Goal: Task Accomplishment & Management: Manage account settings

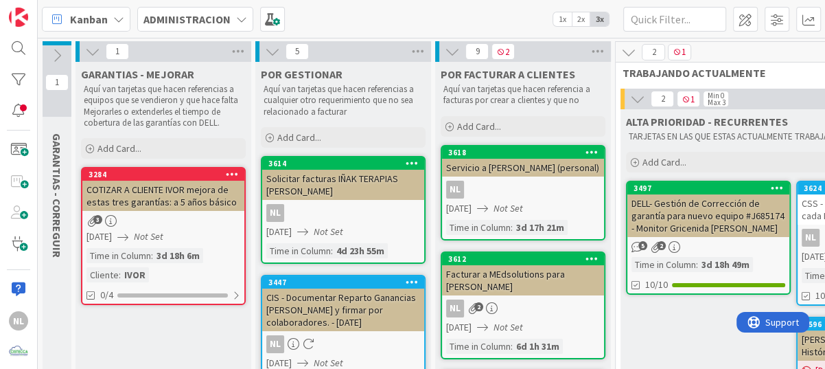
click at [55, 82] on span "1" at bounding box center [56, 82] width 23 height 16
click at [54, 55] on icon at bounding box center [56, 55] width 15 height 15
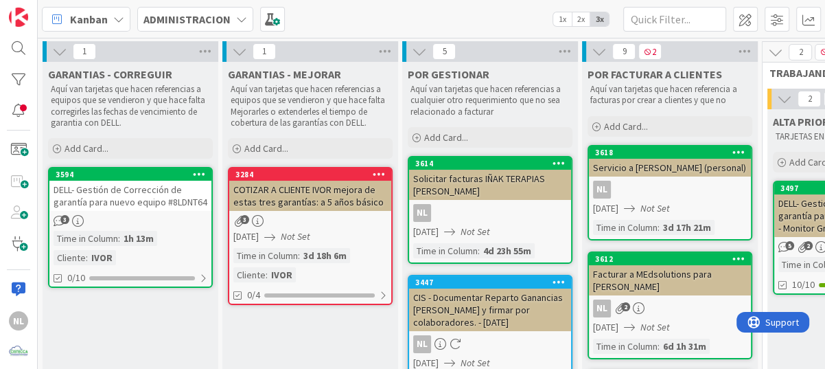
click at [129, 205] on div "DELL- Gestión de Corrección de garantía para nuevo equipo #8LDNT64" at bounding box center [130, 196] width 162 height 30
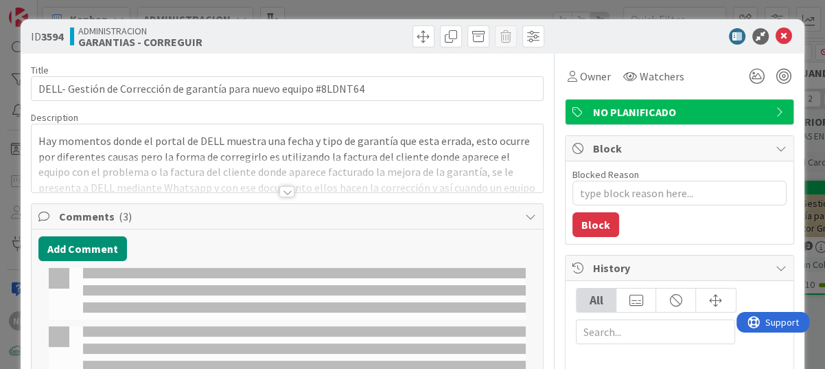
type textarea "x"
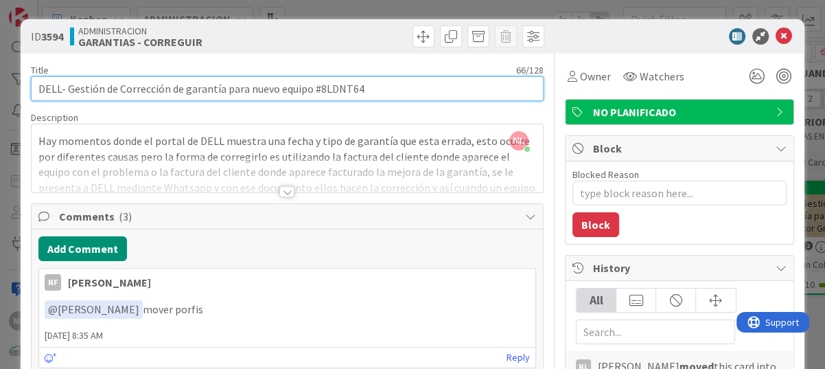
drag, startPoint x: 317, startPoint y: 89, endPoint x: 361, endPoint y: 82, distance: 45.2
click at [361, 82] on input "DELL- Gestión de Corrección de garantía para nuevo equipo #8LDNT64" at bounding box center [287, 88] width 513 height 25
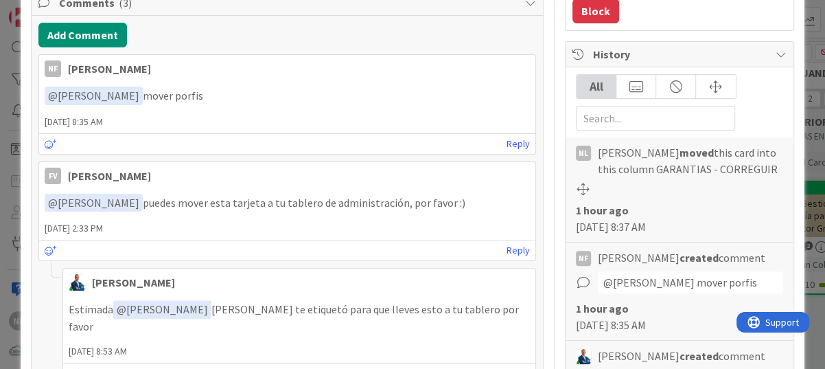
scroll to position [488, 0]
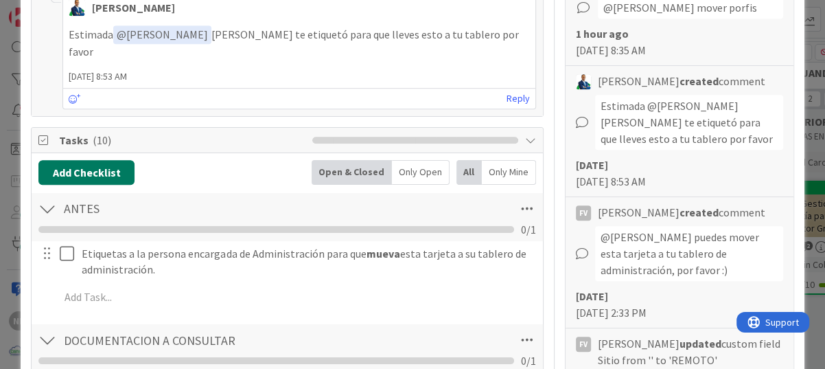
click at [78, 160] on button "Add Checklist" at bounding box center [86, 172] width 96 height 25
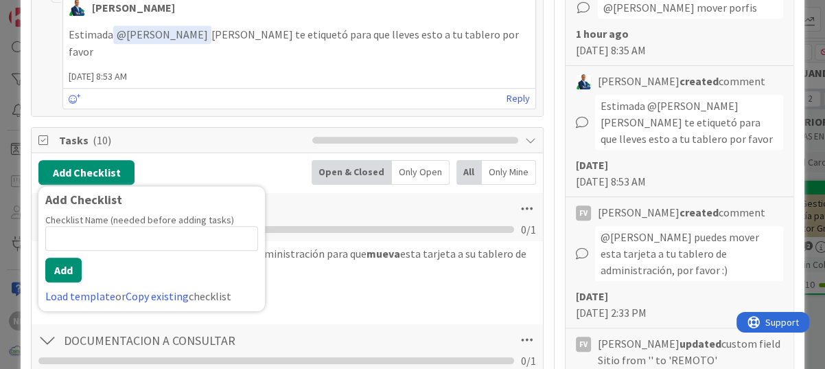
click at [248, 160] on div "Add Checklist Add Checklist Checklist Name (needed before adding tasks) 0 / 64 …" at bounding box center [287, 172] width 498 height 25
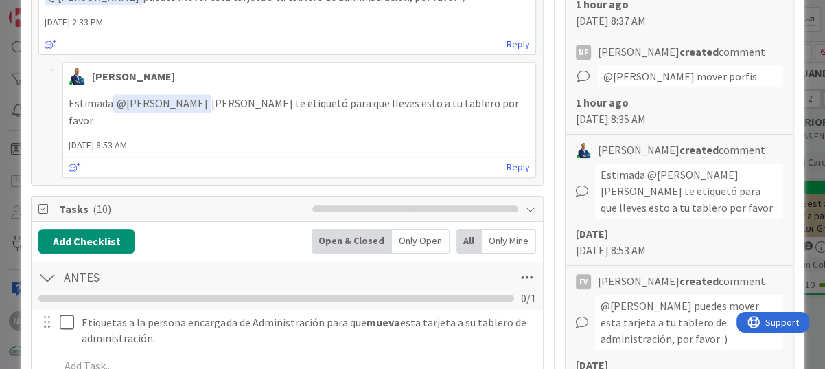
scroll to position [76, 0]
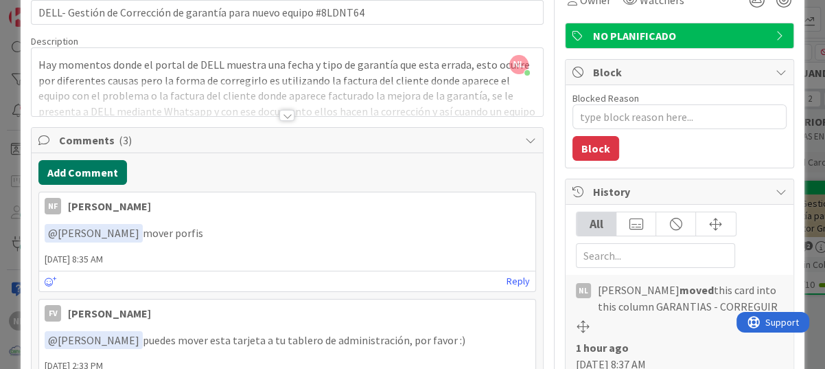
click at [95, 168] on button "Add Comment" at bounding box center [82, 172] width 89 height 25
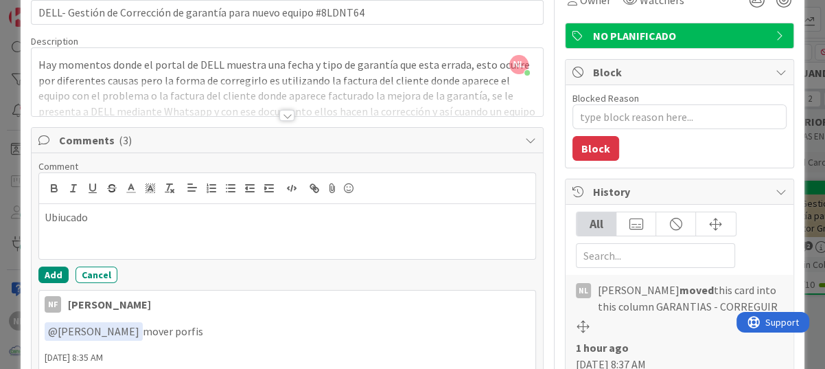
drag, startPoint x: 92, startPoint y: 219, endPoint x: 30, endPoint y: 213, distance: 62.1
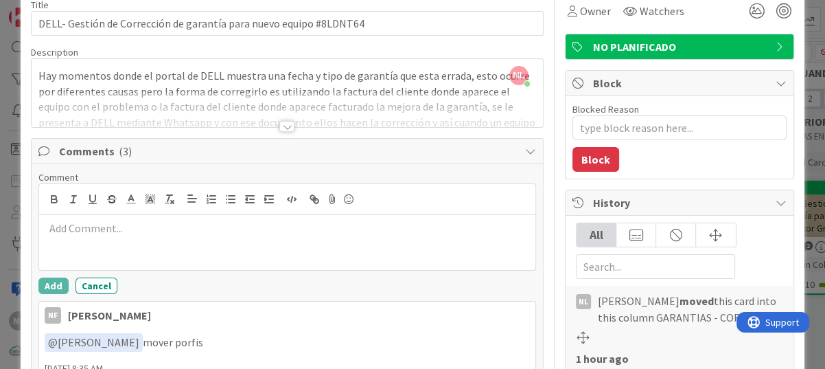
scroll to position [0, 0]
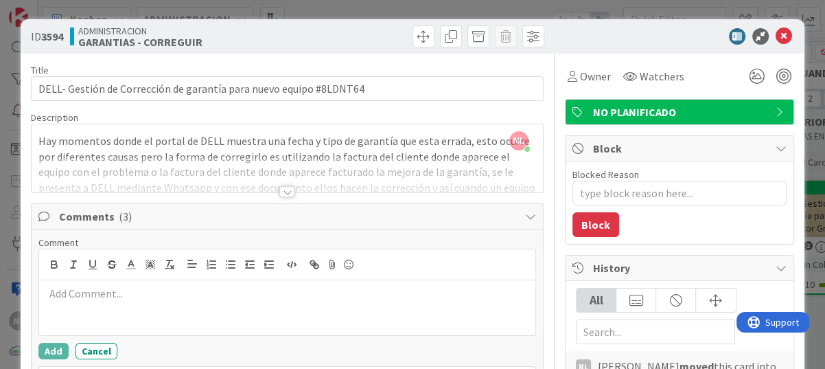
click at [58, 293] on p at bounding box center [287, 294] width 485 height 16
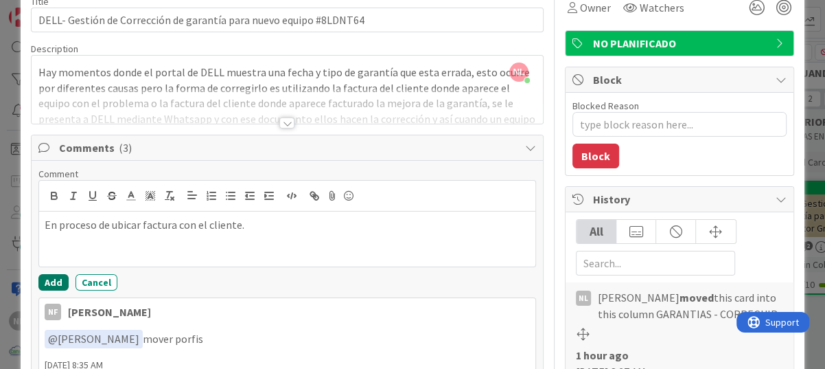
click at [47, 279] on button "Add" at bounding box center [53, 282] width 30 height 16
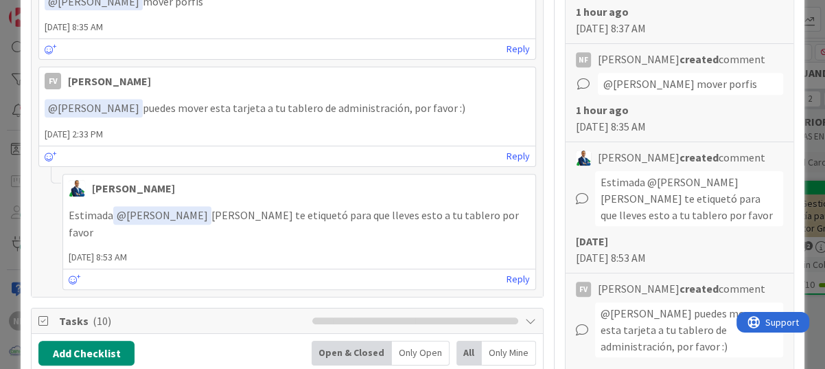
scroll to position [0, 0]
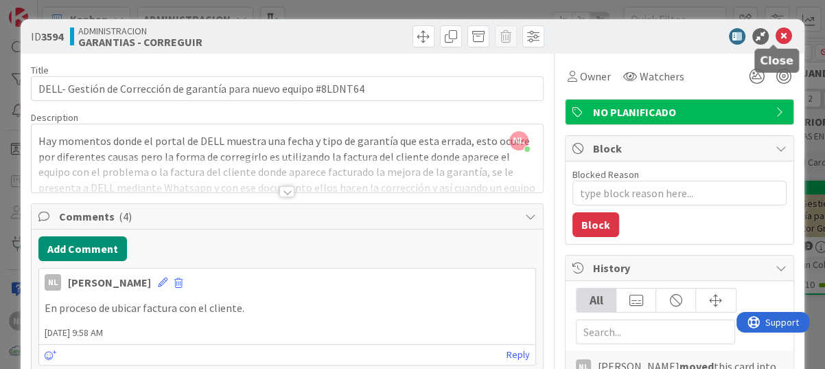
click at [776, 30] on icon at bounding box center [784, 36] width 16 height 16
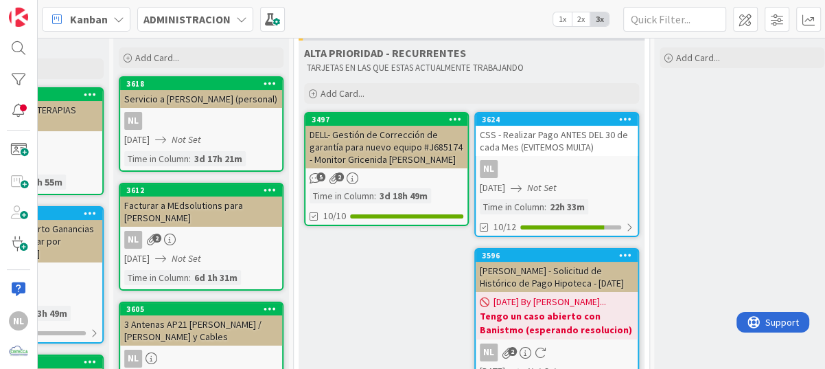
scroll to position [69, 481]
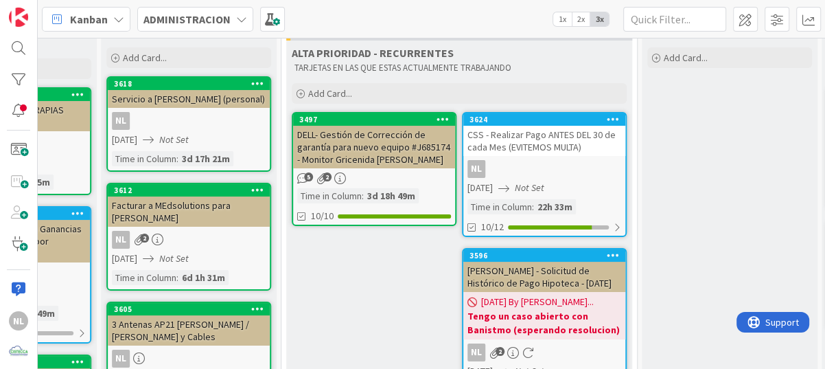
click at [588, 161] on div "NL" at bounding box center [545, 169] width 162 height 18
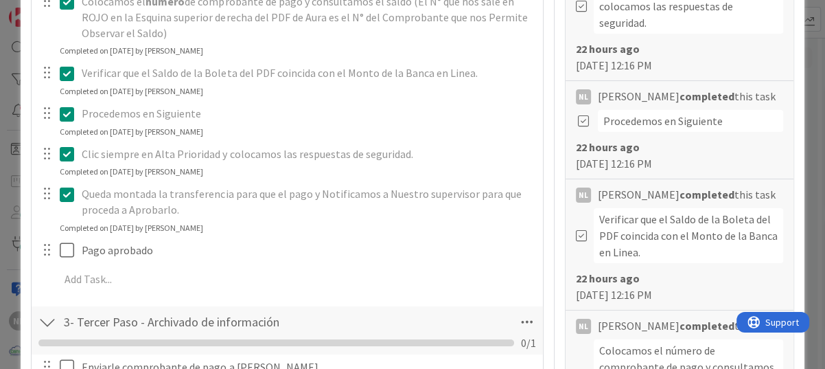
scroll to position [549, 0]
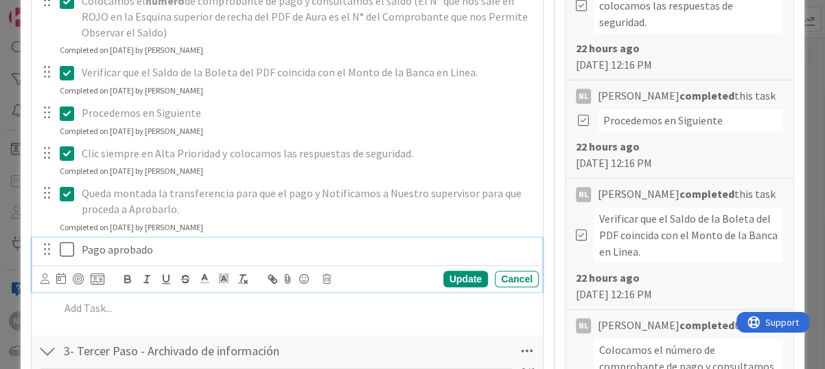
click at [71, 250] on icon at bounding box center [70, 249] width 21 height 16
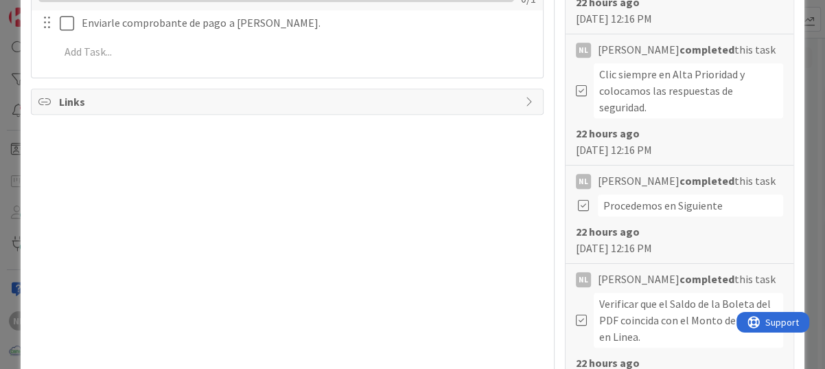
scroll to position [291, 0]
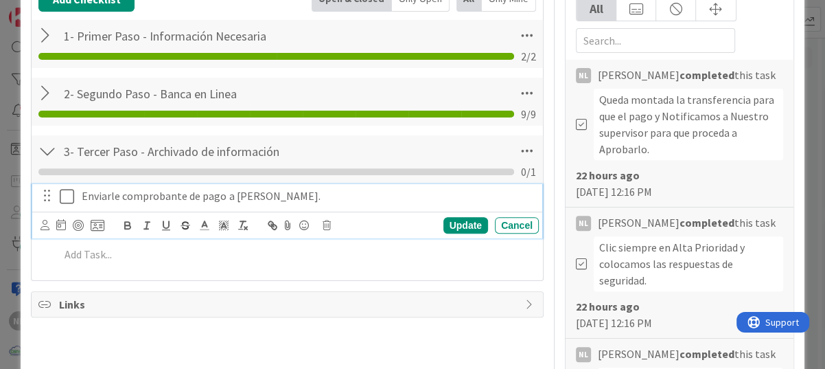
click at [71, 199] on icon at bounding box center [70, 196] width 21 height 16
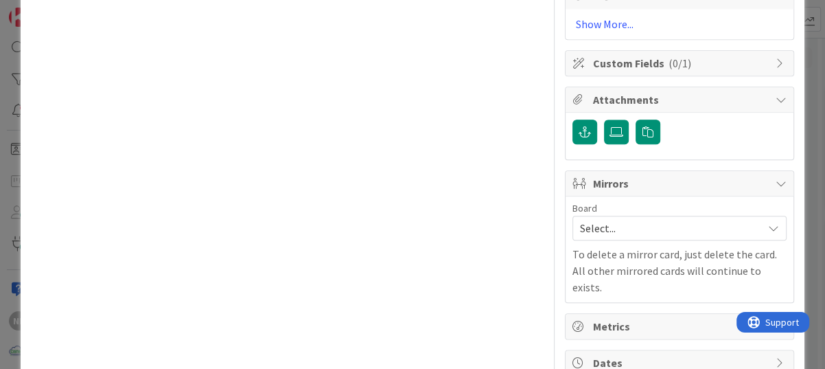
scroll to position [1047, 0]
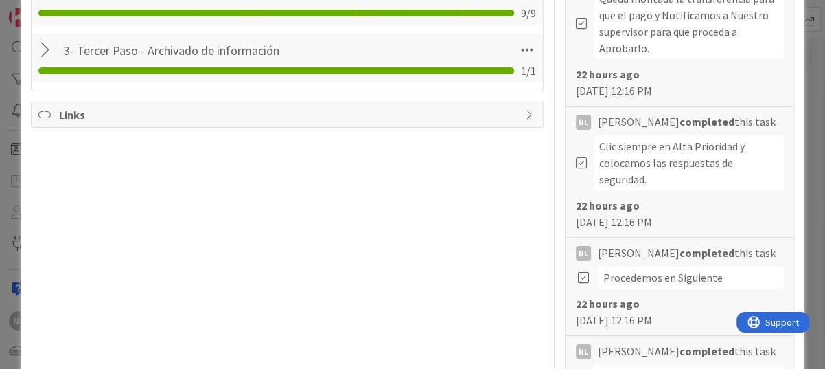
scroll to position [428, 0]
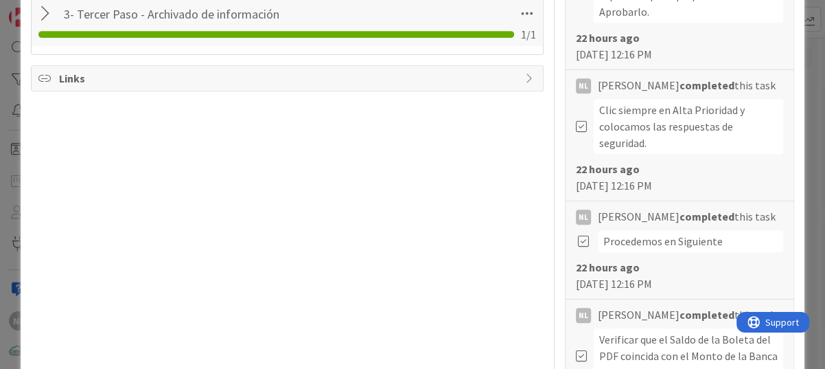
click at [41, 9] on div at bounding box center [47, 13] width 18 height 25
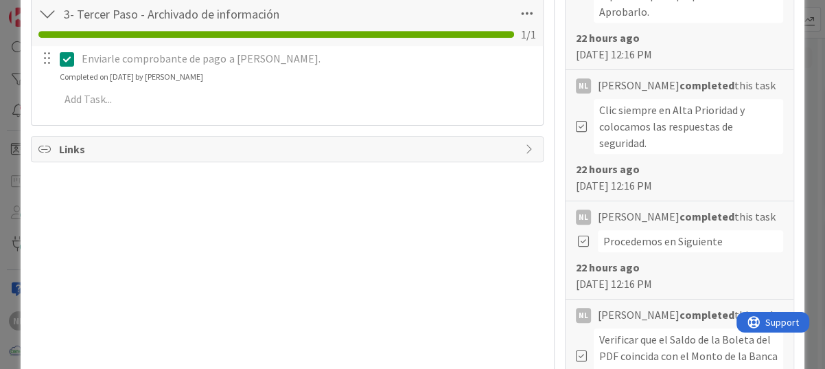
click at [144, 196] on div "Title 61 / 128 CSS - Realizar Pago ANTES DEL 30 de cada Mes (EVITEMOS MULTA) De…" at bounding box center [287, 301] width 513 height 1352
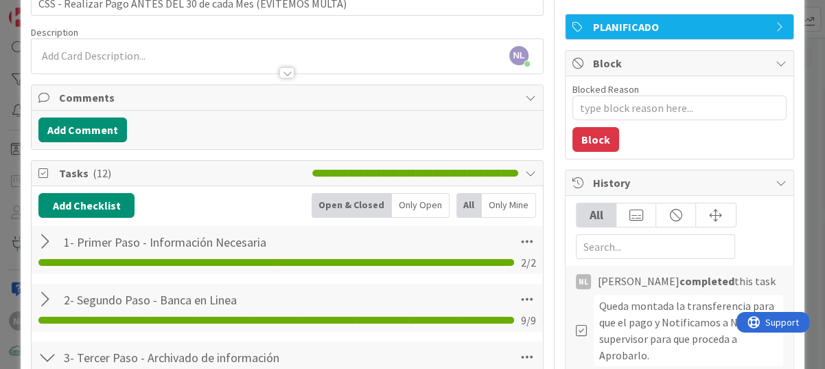
scroll to position [0, 0]
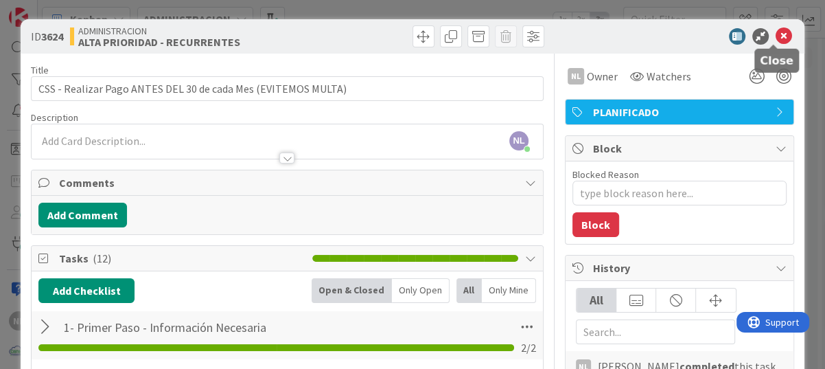
click at [776, 34] on icon at bounding box center [784, 36] width 16 height 16
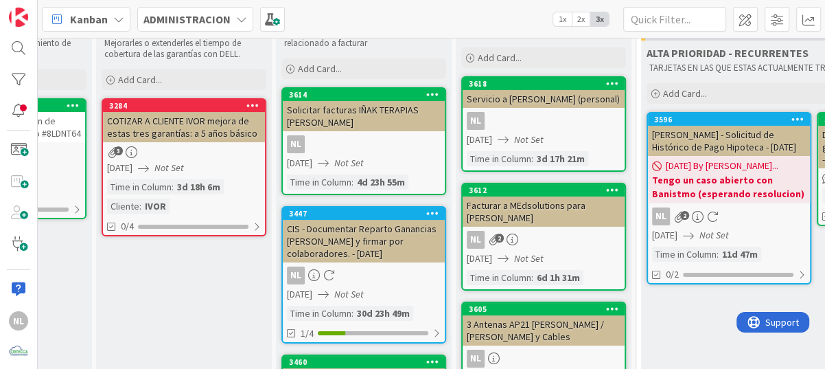
scroll to position [69, 0]
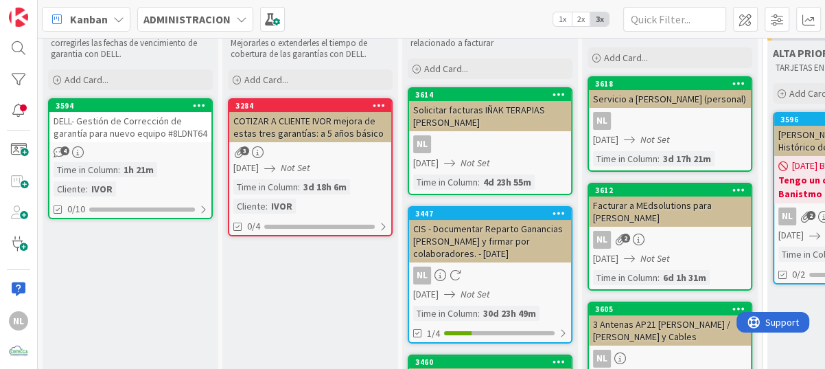
click at [155, 148] on div "4" at bounding box center [130, 152] width 162 height 12
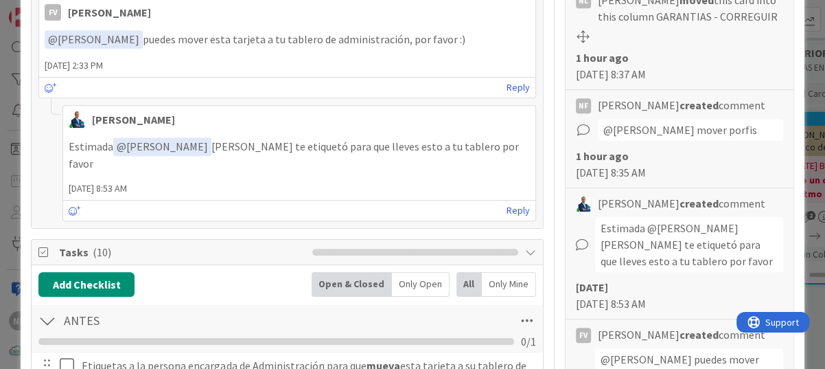
scroll to position [687, 0]
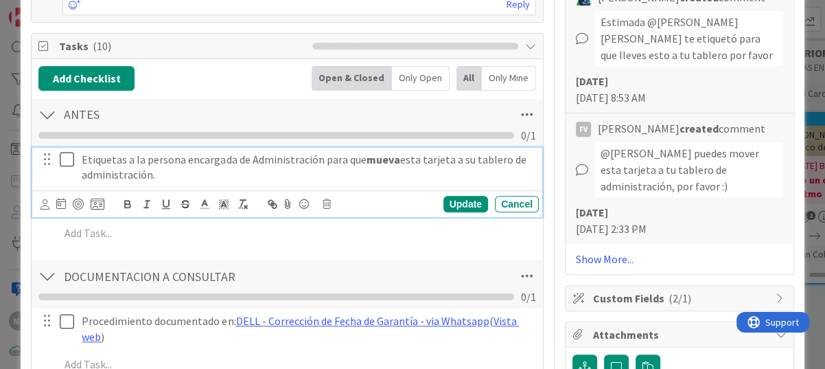
click at [65, 151] on icon at bounding box center [70, 159] width 21 height 16
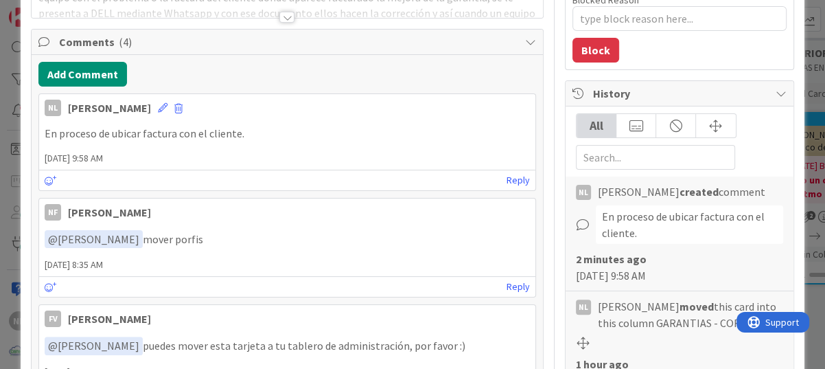
scroll to position [0, 0]
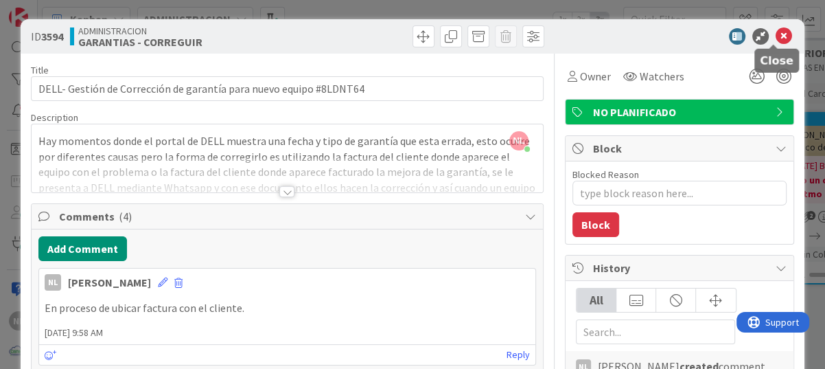
click at [776, 36] on icon at bounding box center [784, 36] width 16 height 16
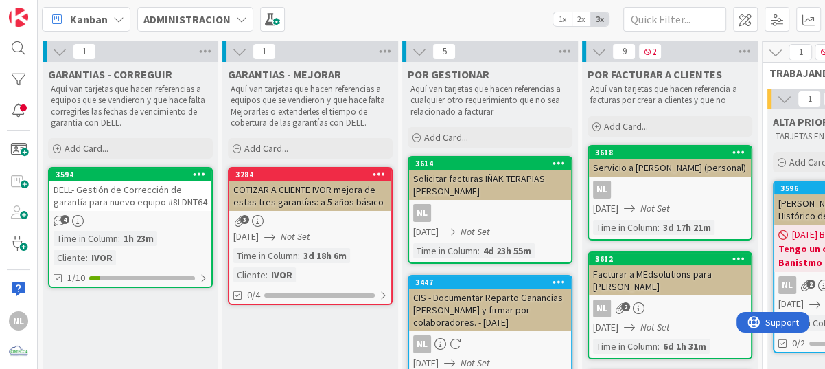
click at [122, 201] on div "DELL- Gestión de Corrección de garantía para nuevo equipo #8LDNT64" at bounding box center [130, 196] width 162 height 30
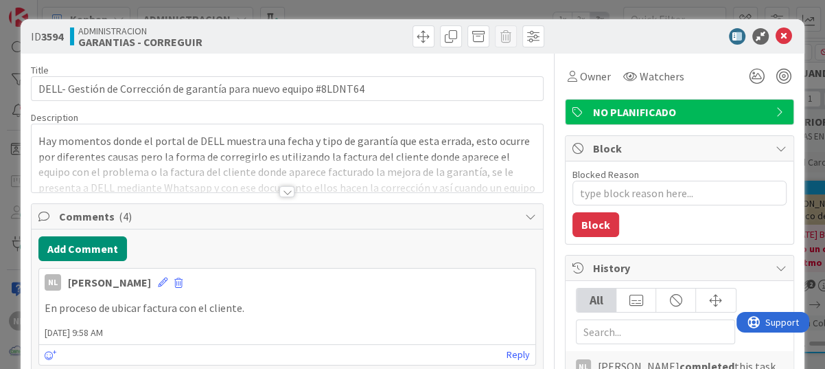
type textarea "x"
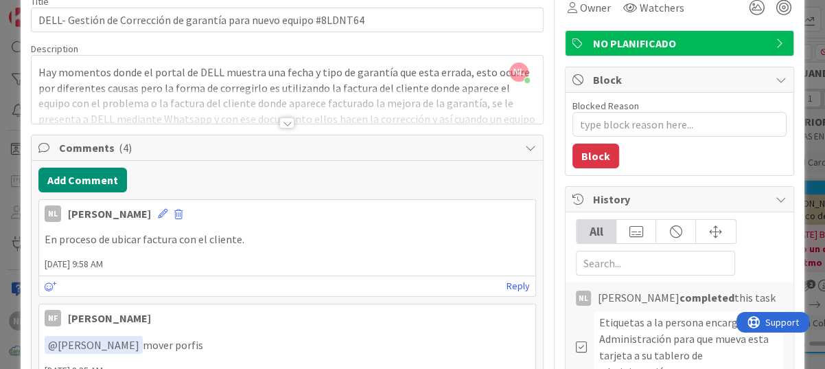
click at [251, 241] on p "En proceso de ubicar factura con el cliente." at bounding box center [287, 239] width 485 height 16
click at [158, 212] on icon at bounding box center [163, 214] width 10 height 10
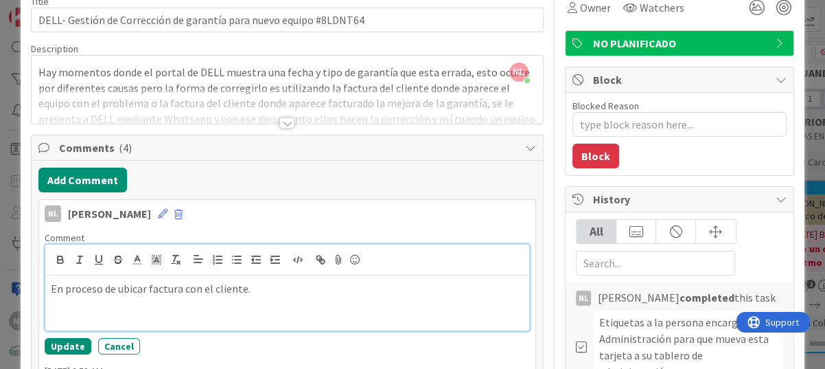
click at [258, 293] on p "En proceso de ubicar factura con el cliente." at bounding box center [287, 289] width 473 height 16
click at [258, 288] on p "En proceso de ubicar factura con el cliente." at bounding box center [287, 289] width 473 height 16
drag, startPoint x: 258, startPoint y: 288, endPoint x: 39, endPoint y: 279, distance: 218.5
click at [39, 279] on div "Comment En proceso de ubicar factura con el cliente. Update Cancel" at bounding box center [287, 293] width 496 height 134
click at [73, 290] on p at bounding box center [287, 289] width 473 height 16
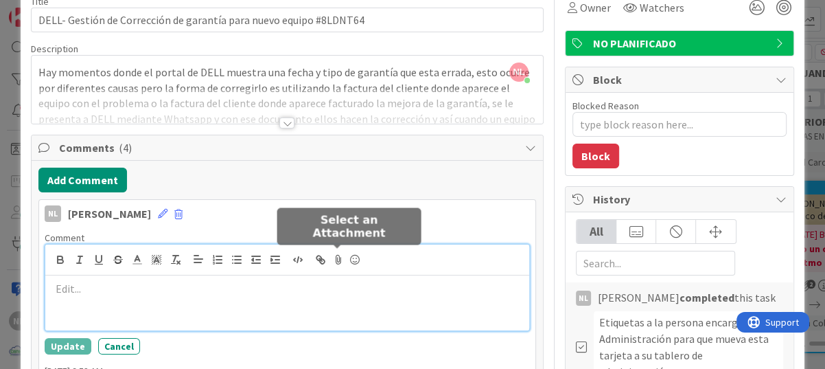
click at [339, 260] on icon at bounding box center [338, 259] width 16 height 19
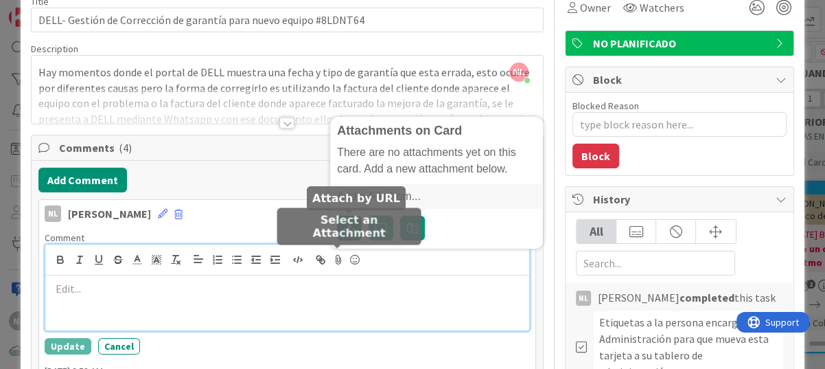
click at [339, 225] on body "NL Kanban ADMINISTRACION 1x 2x 3x 1 GARANTIAS - CORREGUIR Aquí van tarjetas que…" at bounding box center [412, 184] width 825 height 369
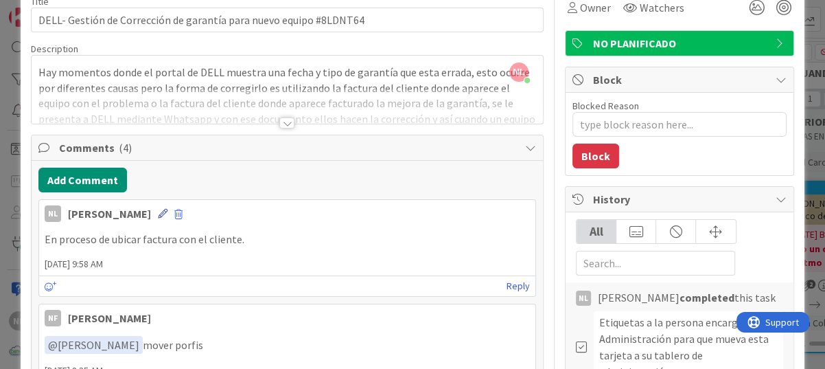
click at [158, 212] on icon at bounding box center [163, 214] width 10 height 10
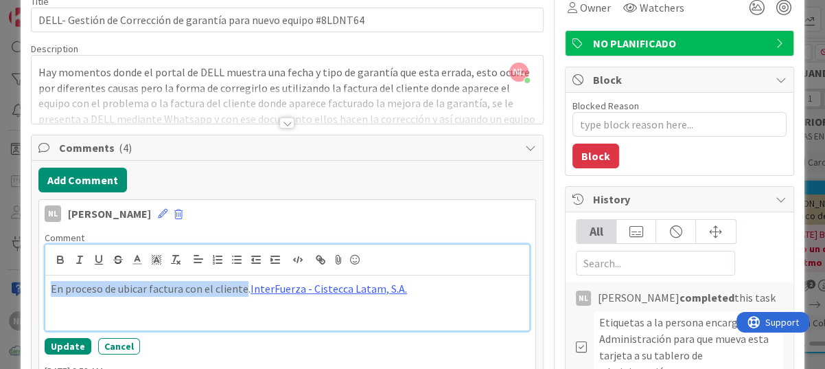
drag, startPoint x: 241, startPoint y: 286, endPoint x: 34, endPoint y: 282, distance: 207.4
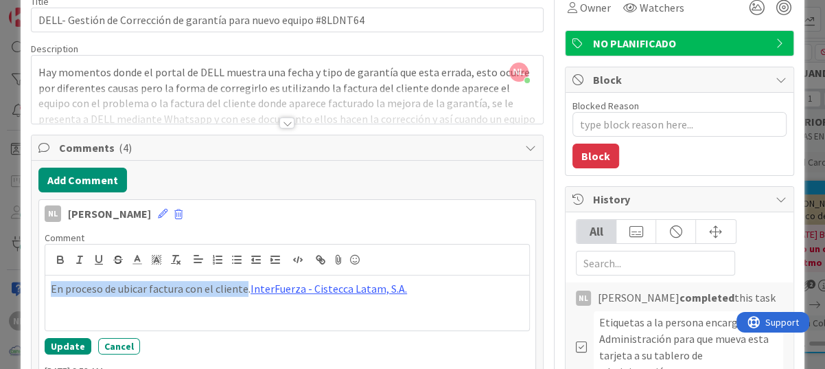
scroll to position [25, 0]
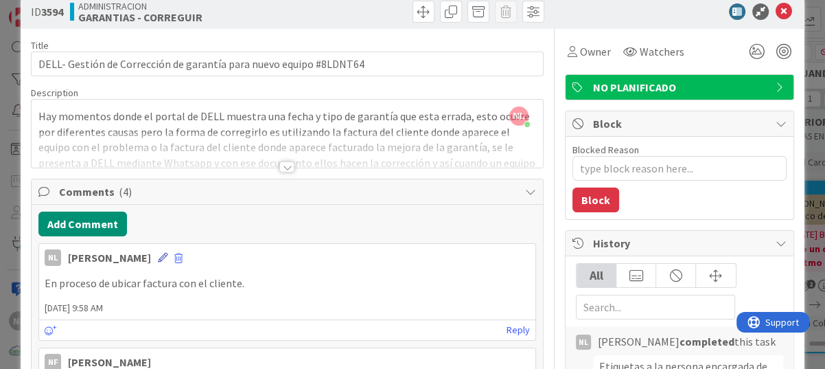
click at [158, 254] on icon at bounding box center [163, 258] width 10 height 10
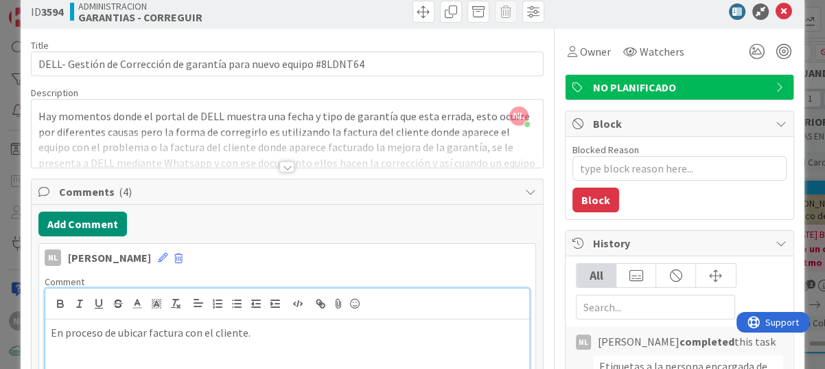
scroll to position [162, 0]
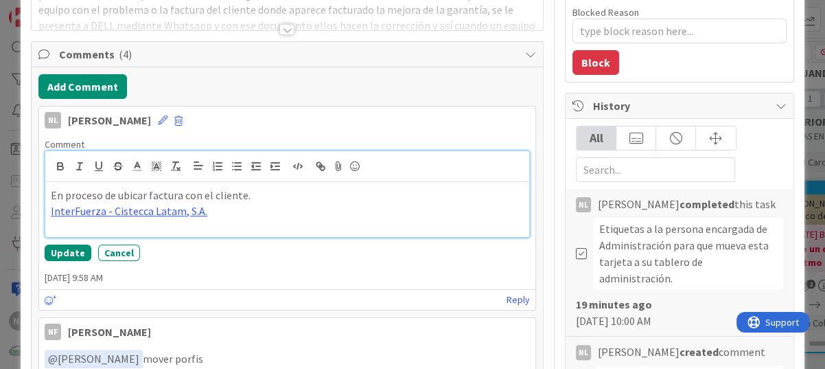
drag, startPoint x: 256, startPoint y: 192, endPoint x: 43, endPoint y: 189, distance: 213.6
click at [43, 189] on div "Comment Attachments on Card En proceso de ubicar factura con el cliente. InterF…" at bounding box center [287, 200] width 496 height 134
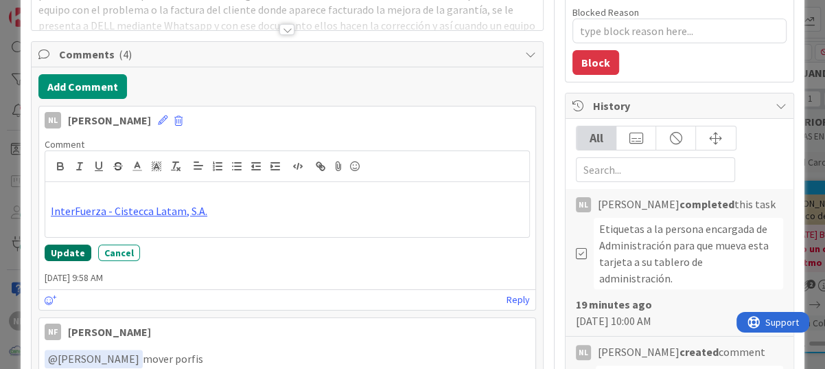
click at [65, 253] on button "Update" at bounding box center [68, 252] width 47 height 16
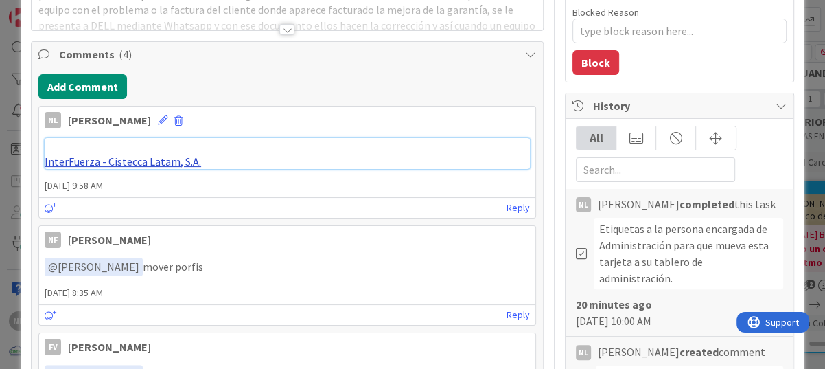
click at [101, 161] on link "InterFuerza - Cistecca Latam, S.A." at bounding box center [123, 162] width 157 height 14
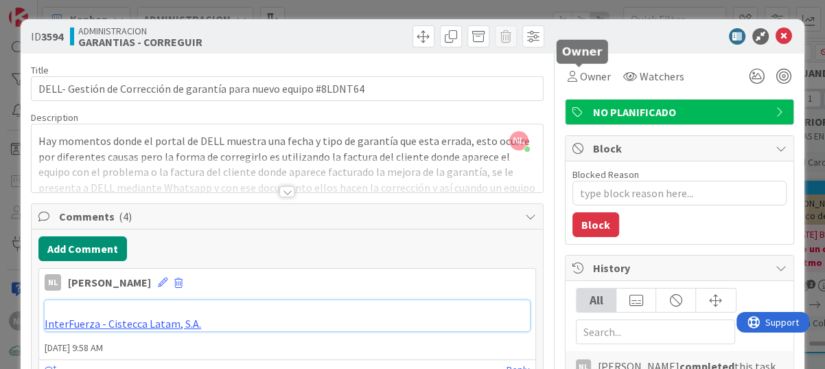
scroll to position [0, 0]
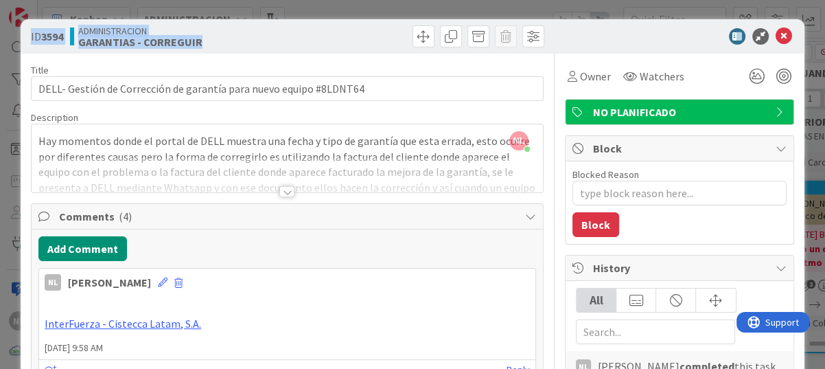
drag, startPoint x: 31, startPoint y: 39, endPoint x: 213, endPoint y: 50, distance: 182.3
click at [213, 50] on div "ID 3594 ADMINISTRACION GARANTIAS - CORREGUIR" at bounding box center [413, 36] width 784 height 34
drag, startPoint x: 213, startPoint y: 50, endPoint x: 201, endPoint y: 43, distance: 13.5
copy div "ID 3594 ADMINISTRACION GARANTIAS - CORREGUIR"
click at [411, 275] on div "NL Nubia Lopez 19 August 2025 9:58 AM" at bounding box center [287, 279] width 496 height 22
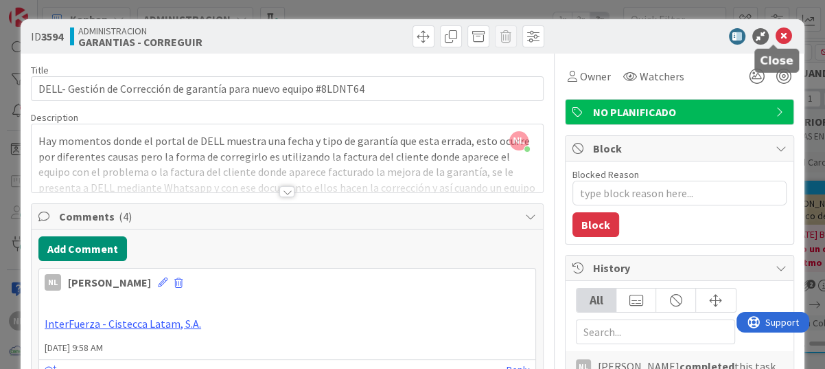
click at [776, 36] on icon at bounding box center [784, 36] width 16 height 16
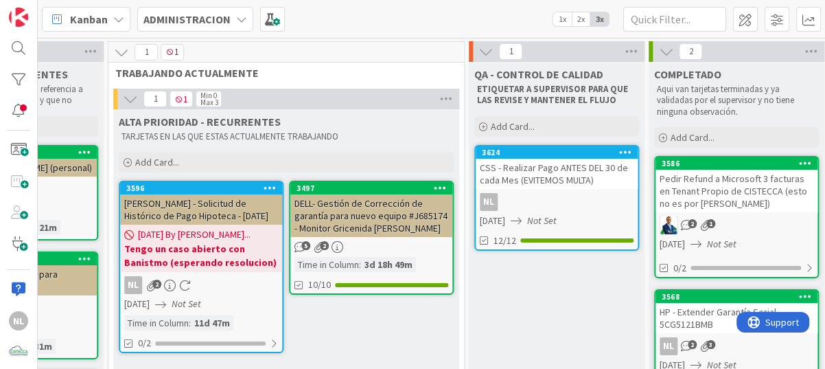
scroll to position [0, 679]
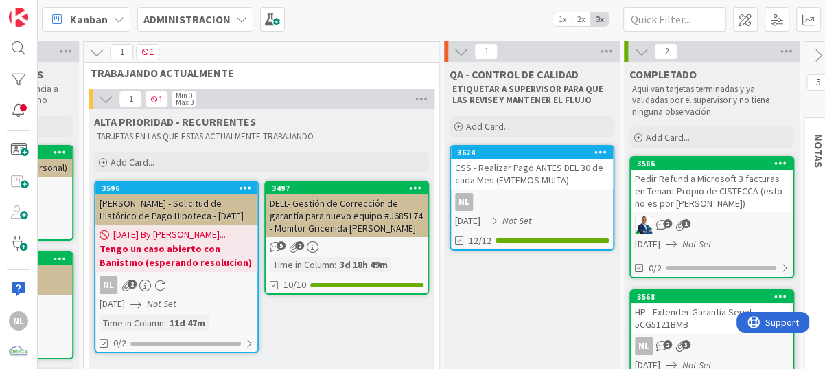
click at [731, 220] on div "2 1" at bounding box center [712, 225] width 162 height 18
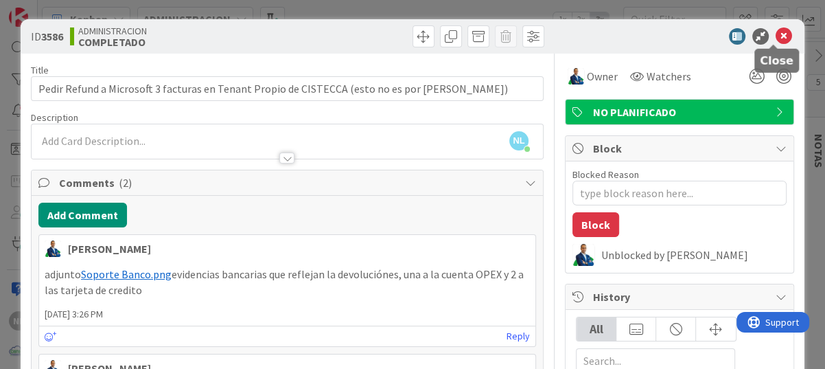
click at [776, 34] on icon at bounding box center [784, 36] width 16 height 16
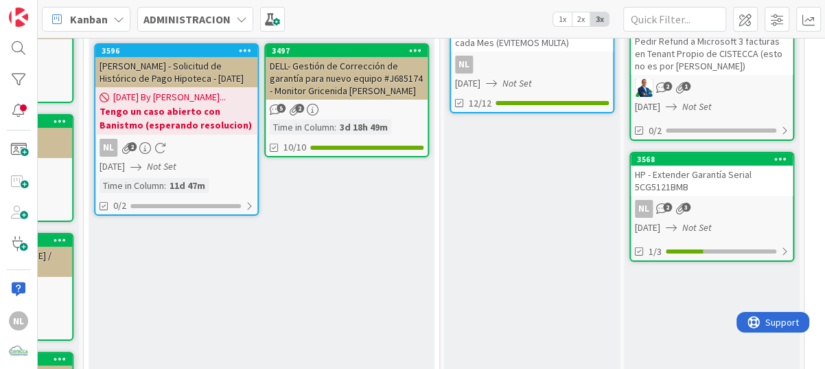
click at [759, 220] on div "31/07/2025 Not Set" at bounding box center [714, 227] width 158 height 14
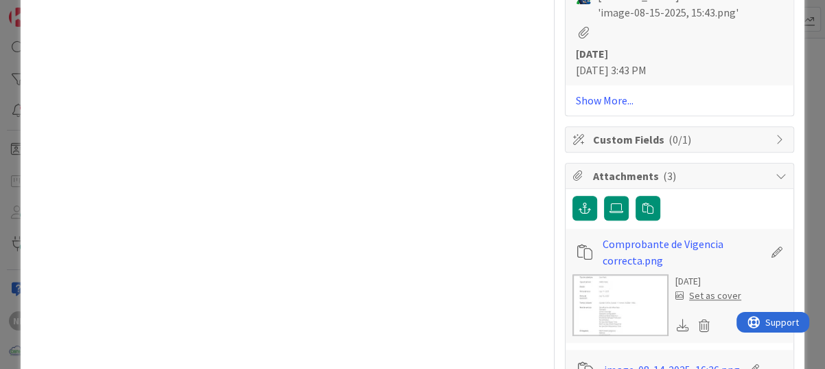
scroll to position [961, 0]
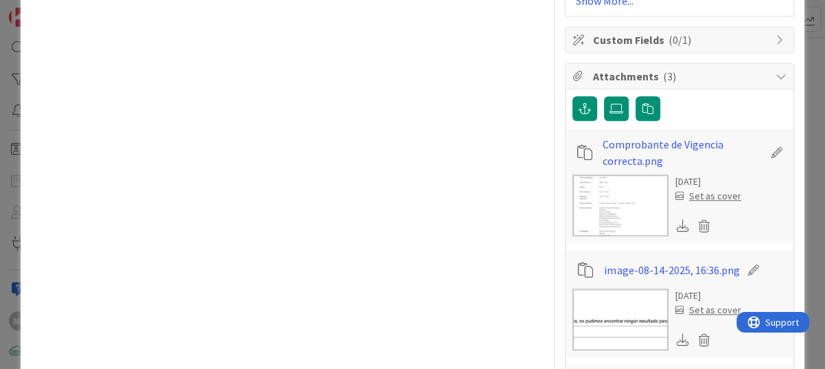
click at [633, 185] on img at bounding box center [621, 205] width 96 height 62
type textarea "x"
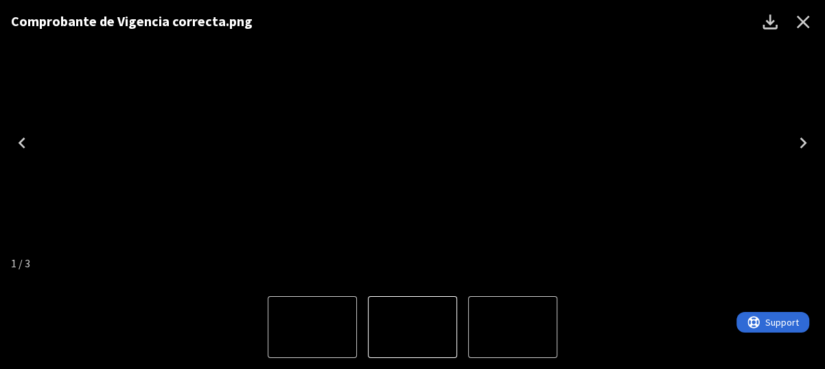
click at [513, 327] on img "2 of 3" at bounding box center [513, 327] width 0 height 0
click at [810, 21] on icon "Close" at bounding box center [803, 22] width 22 height 22
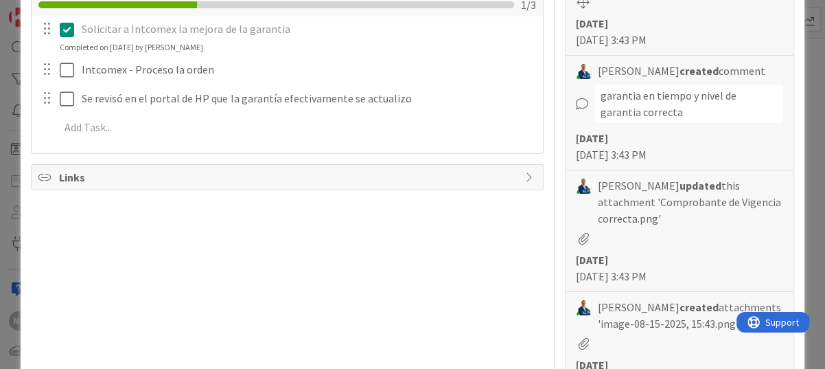
scroll to position [549, 0]
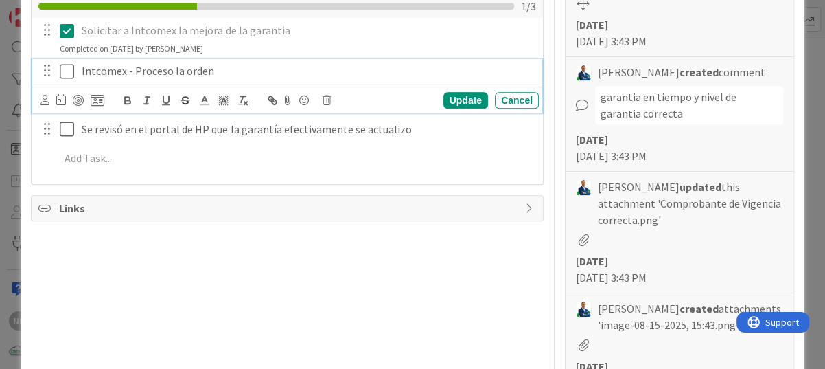
click at [67, 72] on icon at bounding box center [70, 71] width 21 height 16
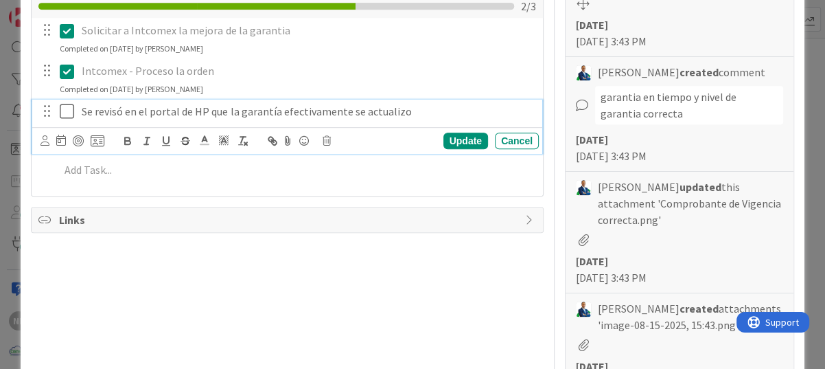
click at [66, 111] on icon at bounding box center [70, 111] width 21 height 16
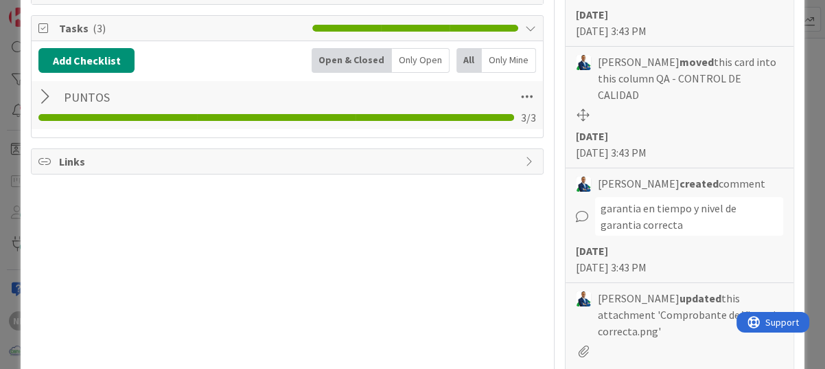
scroll to position [343, 0]
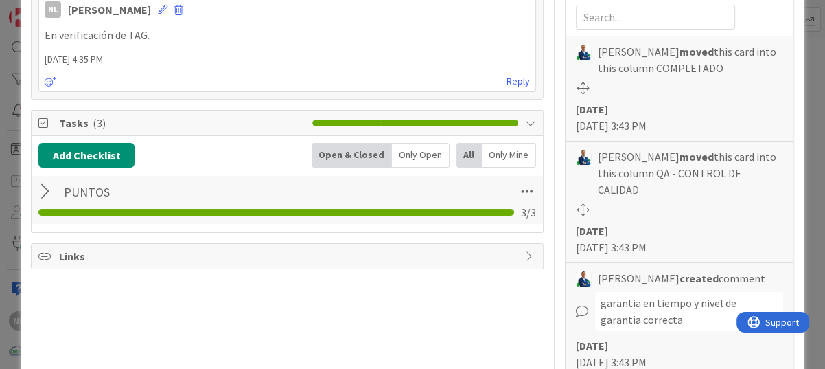
click at [44, 192] on div at bounding box center [47, 191] width 18 height 25
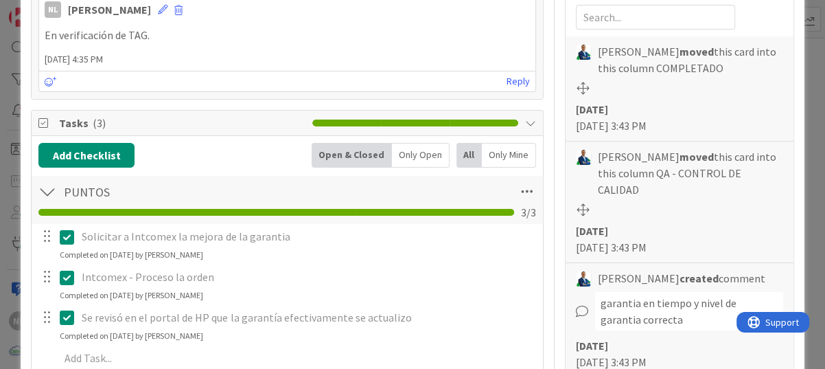
click at [67, 315] on icon at bounding box center [70, 317] width 21 height 16
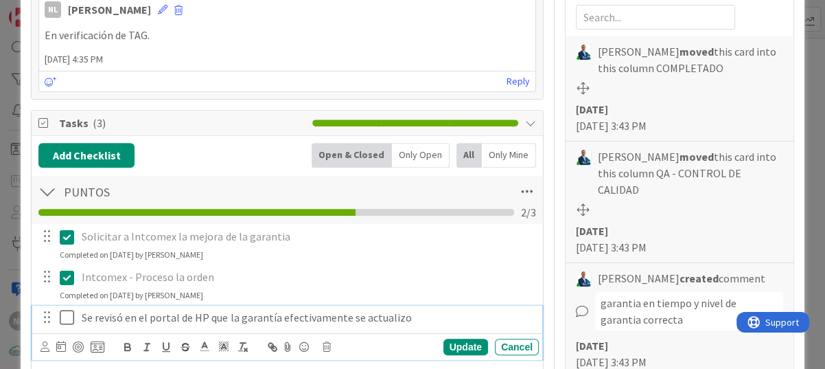
type textarea "x"
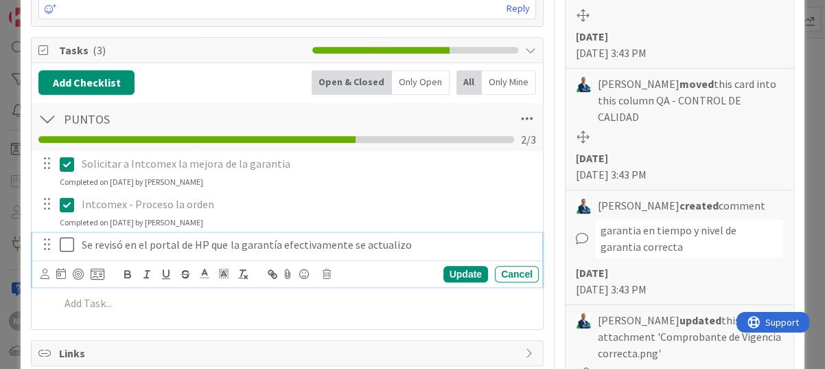
scroll to position [481, 0]
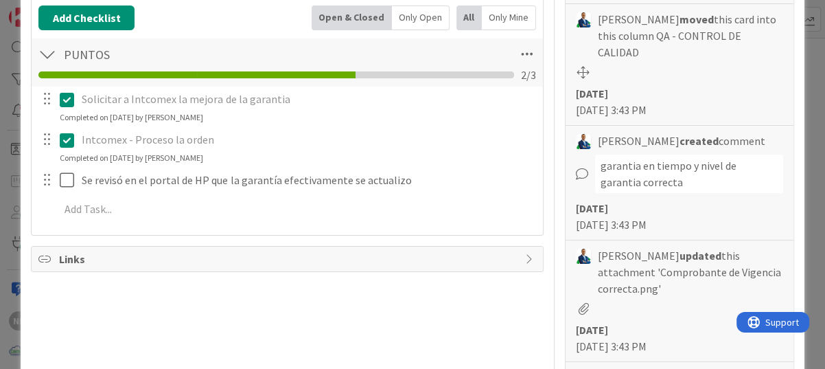
click at [457, 209] on div "Solicitar a Intcomex la mejora de la garantia Update Cancel Completed on 14/08/…" at bounding box center [287, 156] width 498 height 139
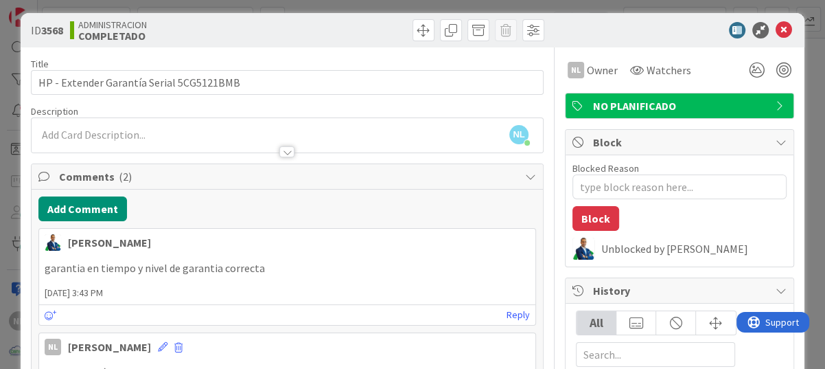
scroll to position [0, 0]
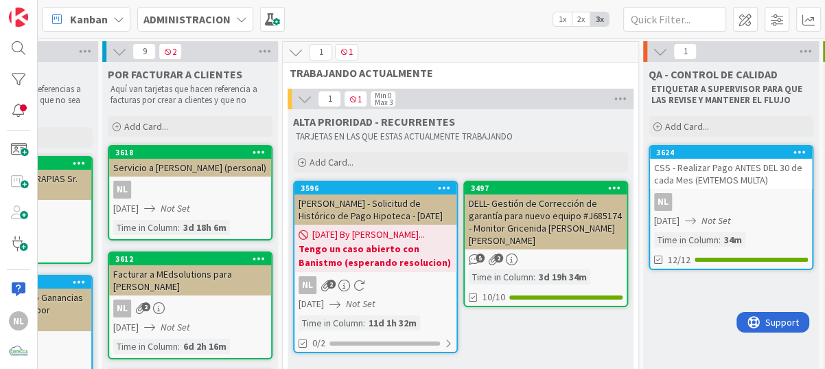
scroll to position [0, 503]
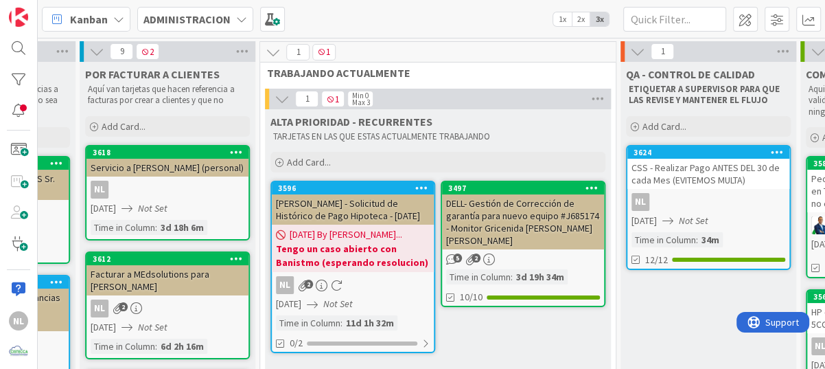
click at [546, 224] on div "DELL- Gestión de Corrección de garantía para nuevo equipo #J685174 - Monitor Gr…" at bounding box center [523, 221] width 162 height 55
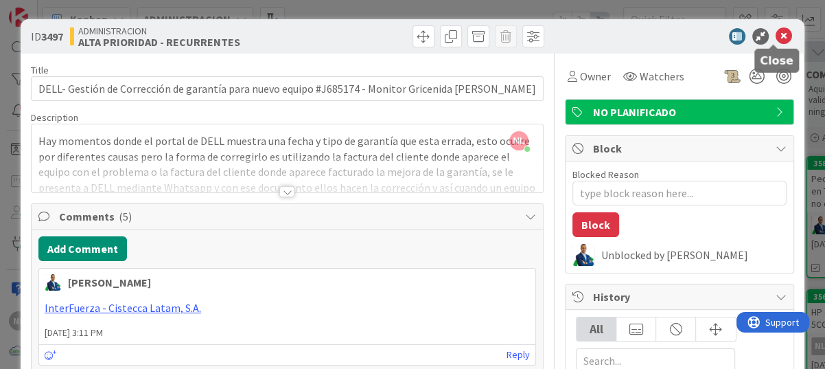
click at [776, 34] on icon at bounding box center [784, 36] width 16 height 16
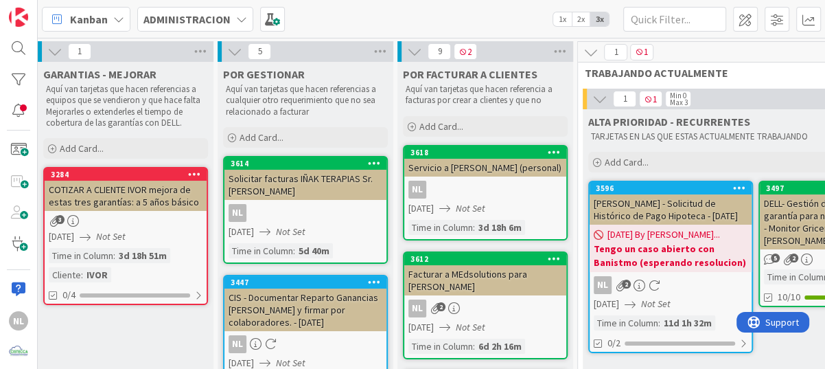
click at [86, 215] on div "3" at bounding box center [126, 221] width 162 height 12
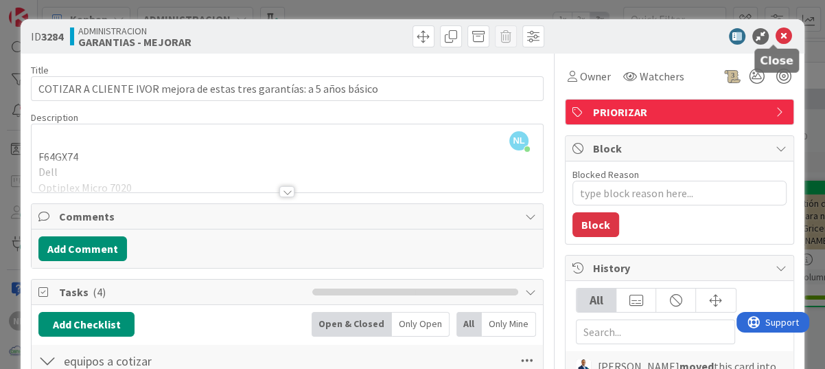
click at [776, 33] on icon at bounding box center [784, 36] width 16 height 16
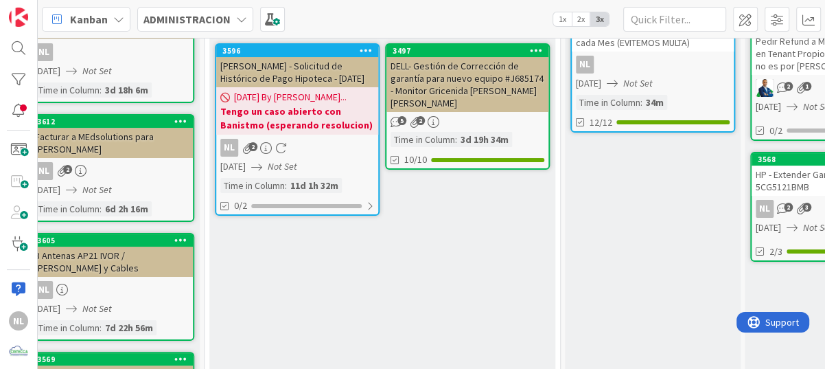
scroll to position [137, 577]
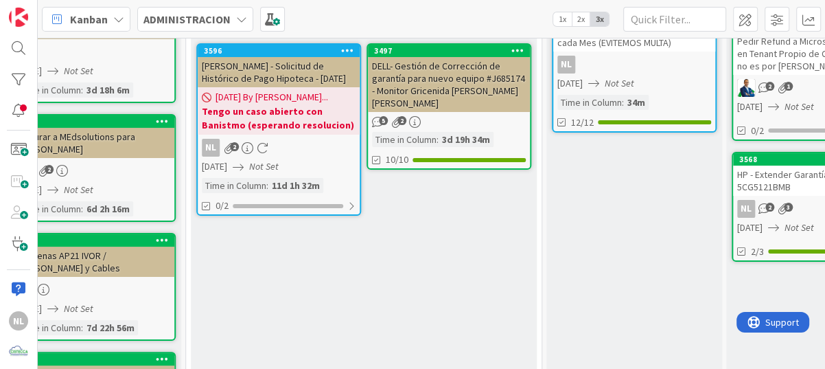
click at [783, 189] on div "HP - Extender Garantía Serial 5CG5121BMB" at bounding box center [814, 180] width 162 height 30
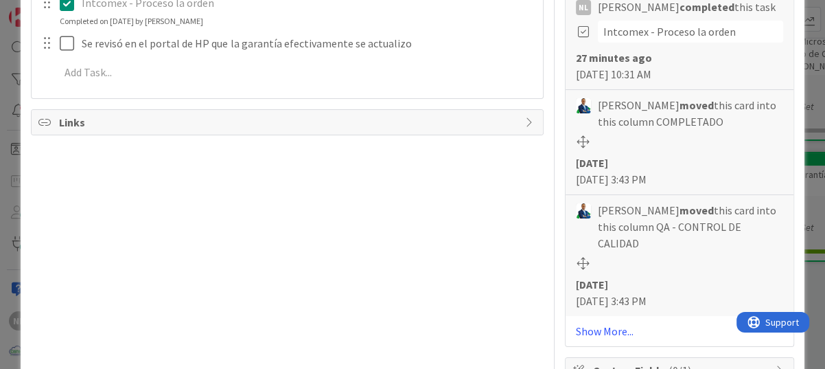
scroll to position [618, 0]
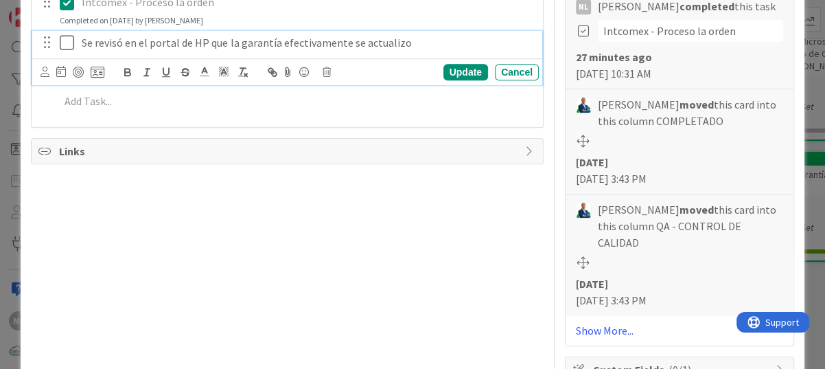
click at [68, 39] on icon at bounding box center [70, 42] width 21 height 16
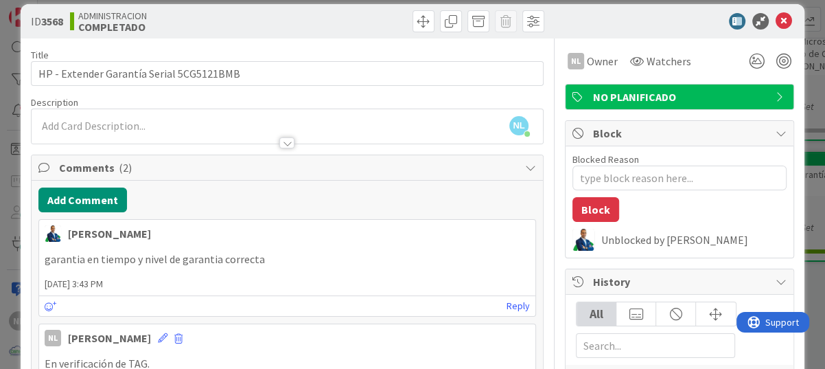
scroll to position [0, 0]
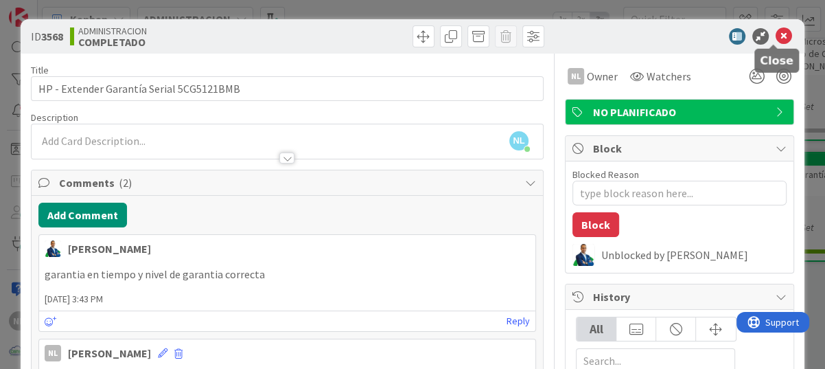
click at [776, 34] on icon at bounding box center [784, 36] width 16 height 16
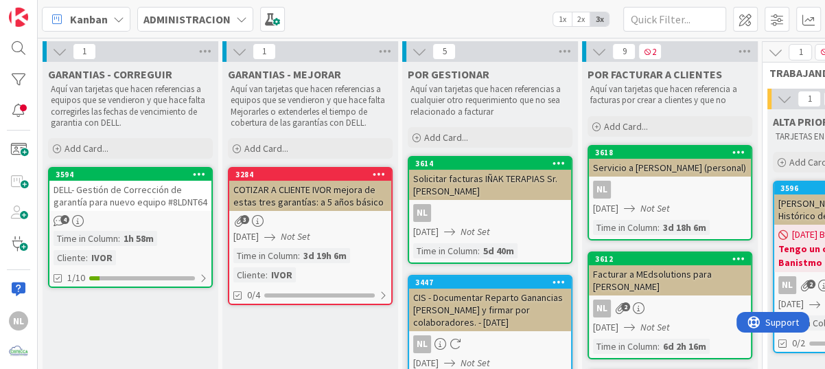
click at [116, 210] on link "3594 DELL- Gestión de Corrección de garantía para nuevo equipo #8LDNT64 4 Time …" at bounding box center [130, 227] width 165 height 121
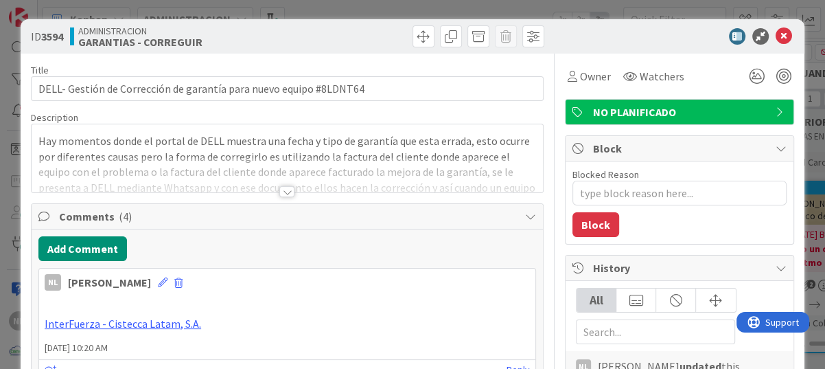
type textarea "x"
